Goal: Navigation & Orientation: Go to known website

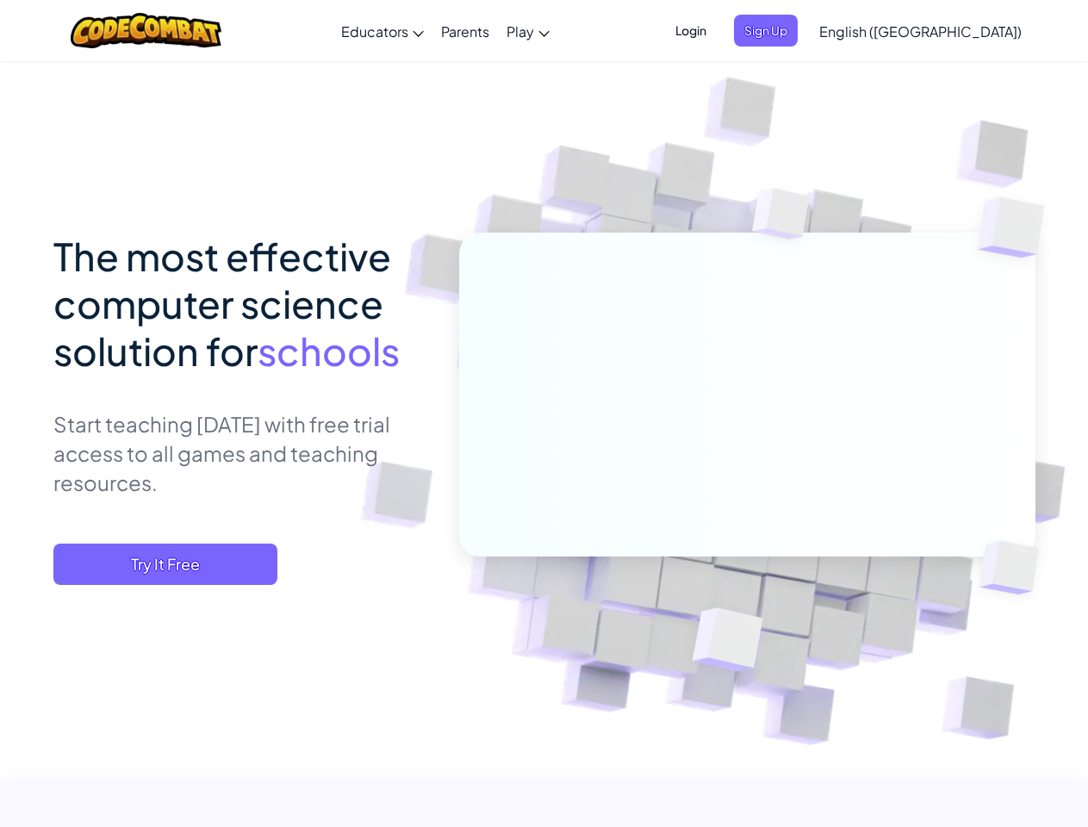
click at [717, 30] on span "Login" at bounding box center [691, 31] width 52 height 32
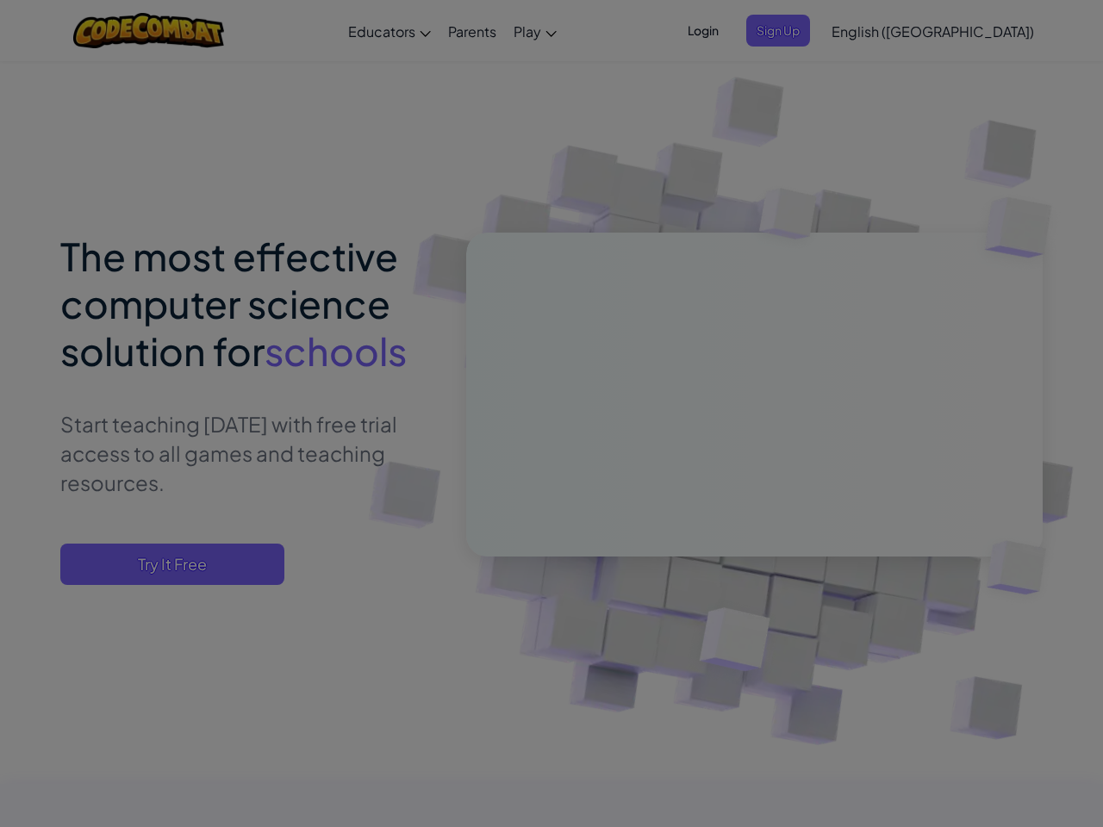
click at [794, 30] on div at bounding box center [551, 413] width 1103 height 827
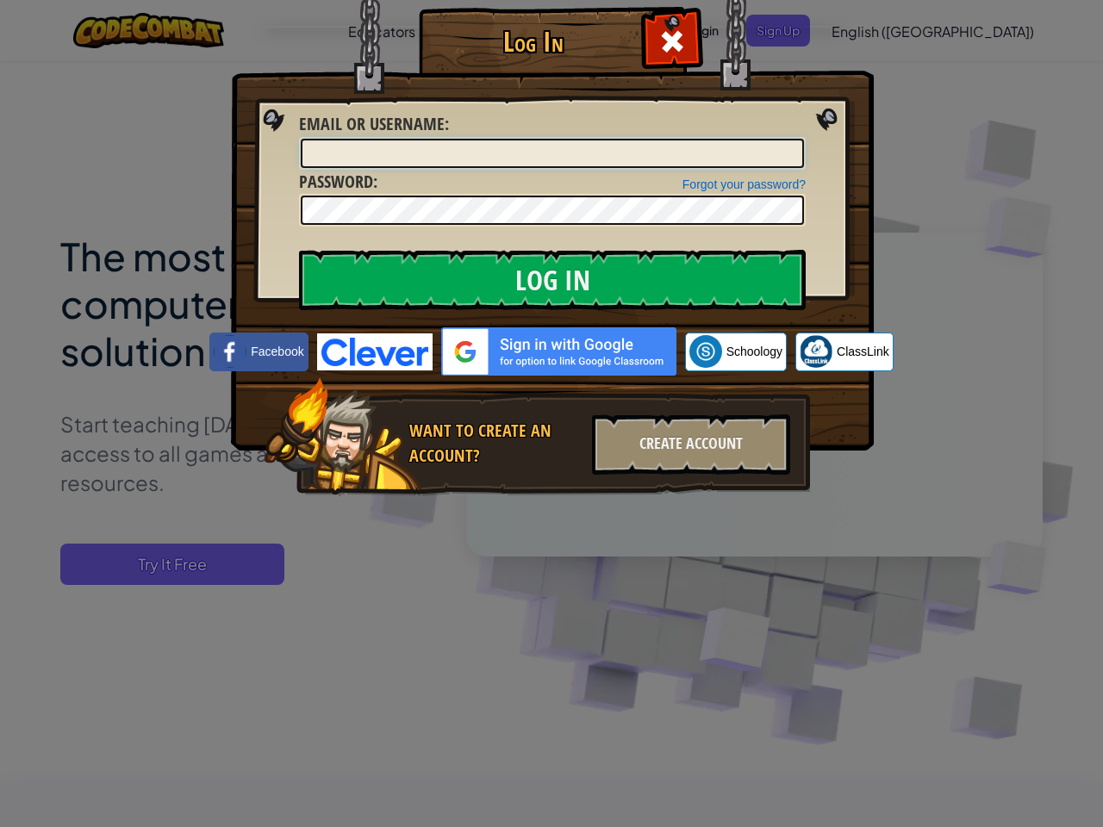
click at [871, 30] on div "Log In Unknown Error Email or Username : Forgot your password? Password : Log I…" at bounding box center [551, 413] width 1103 height 827
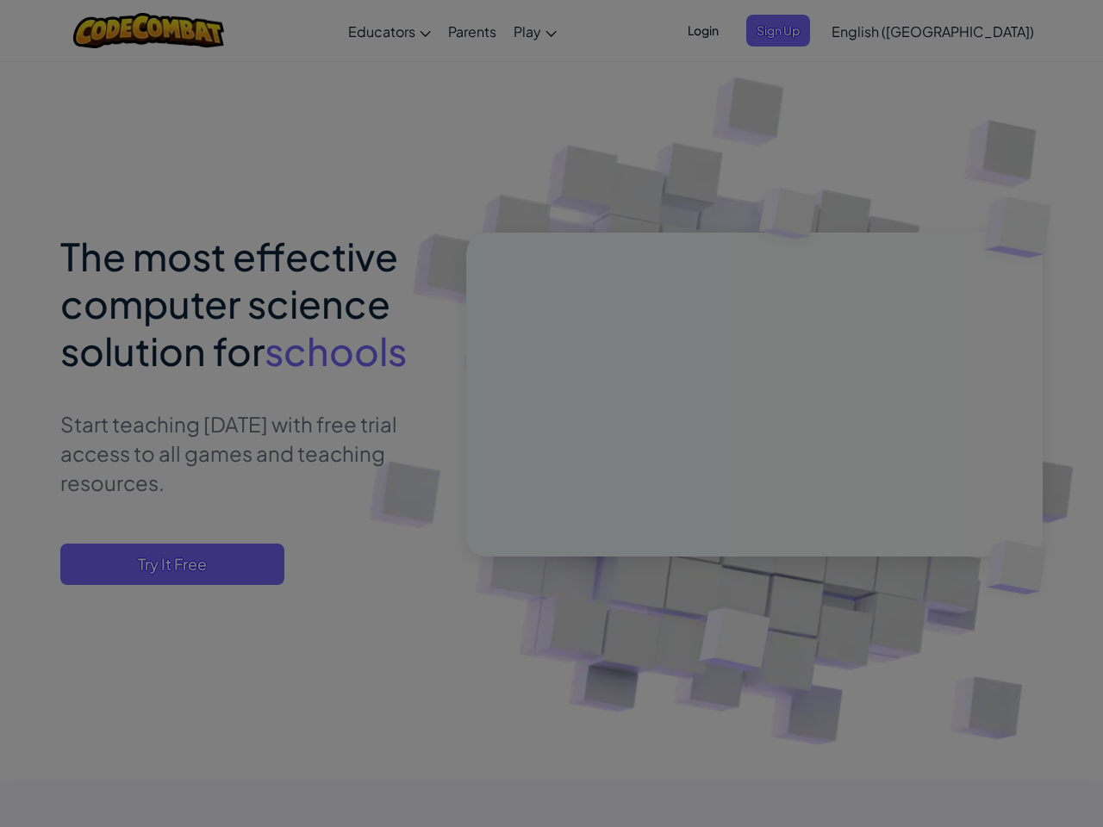
click at [871, 30] on div "Log In Unknown Error Email or Username : Forgot your password? Password : Log I…" at bounding box center [551, 413] width 1103 height 827
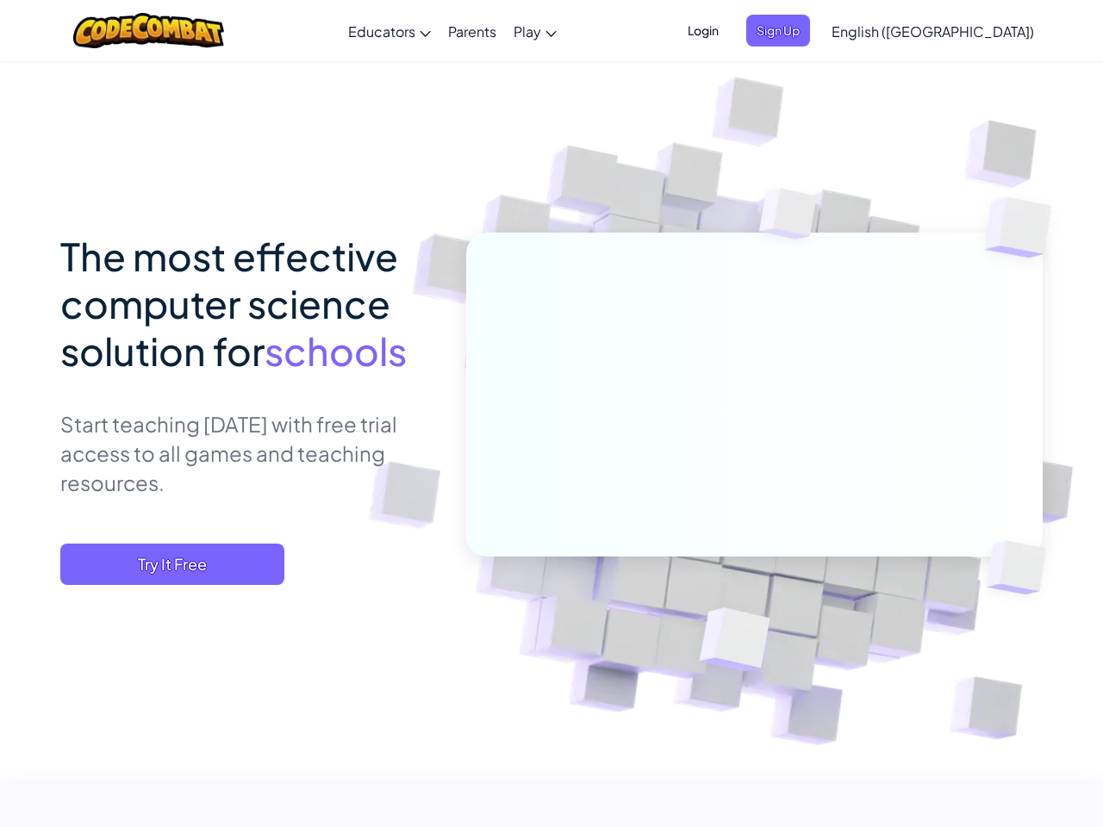
click at [963, 31] on div at bounding box center [551, 413] width 1103 height 827
click at [165, 564] on span "Try It Free" at bounding box center [172, 564] width 224 height 41
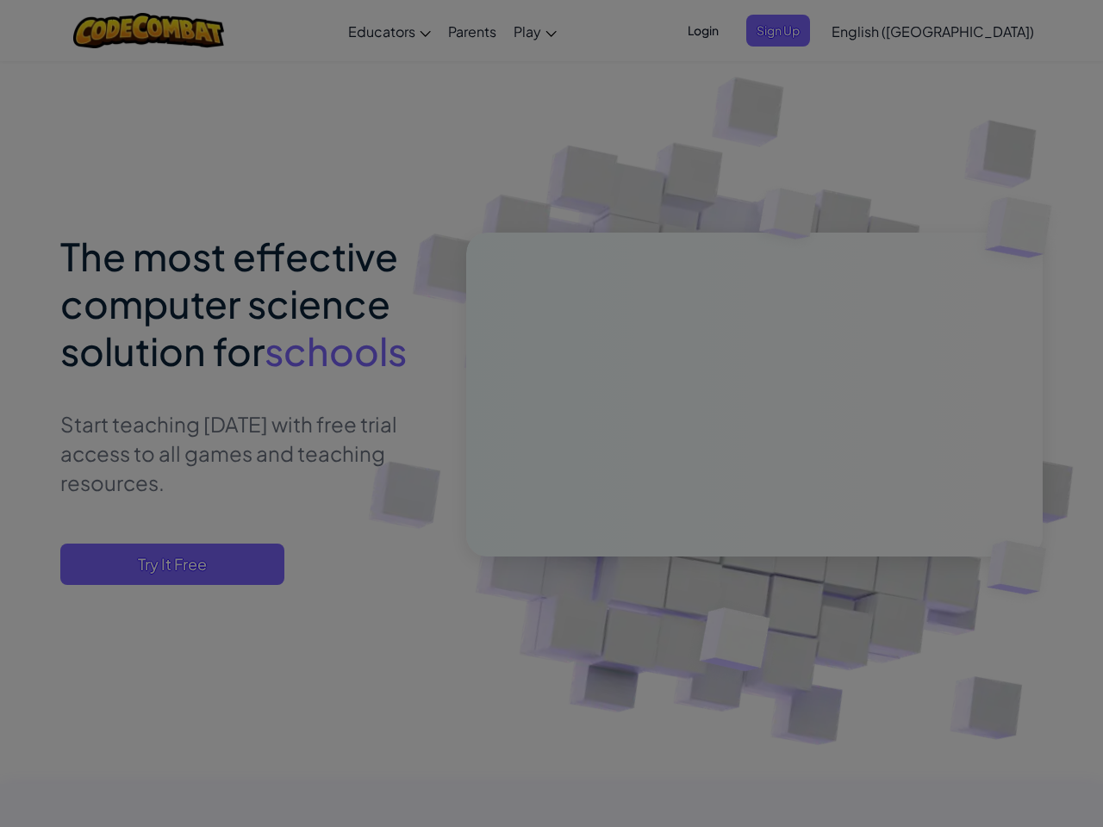
click at [0, 0] on div "Create Teacher Account First Name Last Name Email Address Password 4 to 64 char…" at bounding box center [0, 0] width 0 height 0
